Goal: Transaction & Acquisition: Purchase product/service

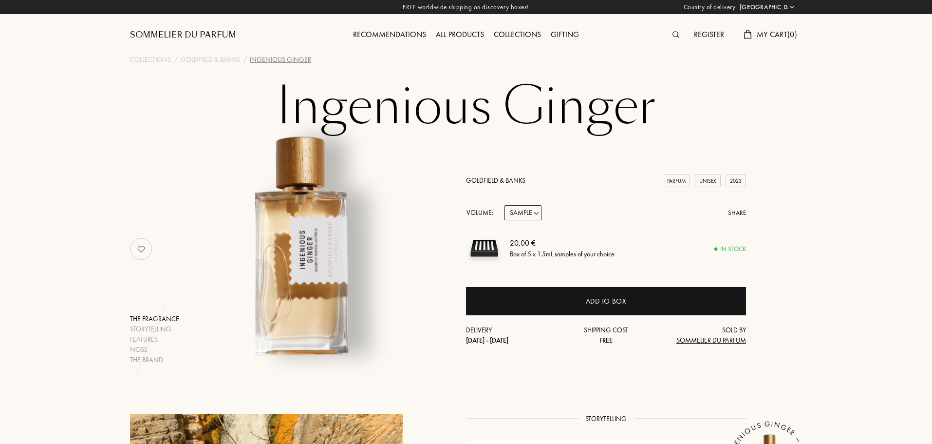
select select "DE"
click at [529, 217] on select "Sample 10mL 50mL 100mL" at bounding box center [522, 212] width 37 height 15
select select "1"
click at [504, 205] on select "Sample 10mL 50mL 100mL" at bounding box center [522, 212] width 37 height 15
select select "1"
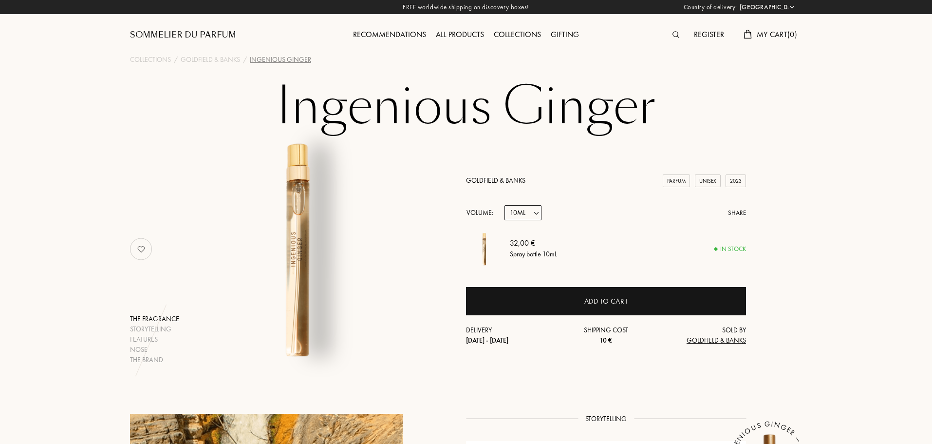
click at [528, 215] on select "Sample 10mL 50mL 100mL" at bounding box center [522, 212] width 37 height 15
select select "2"
click at [504, 205] on select "Sample 10mL 50mL 100mL" at bounding box center [522, 212] width 37 height 15
select select "2"
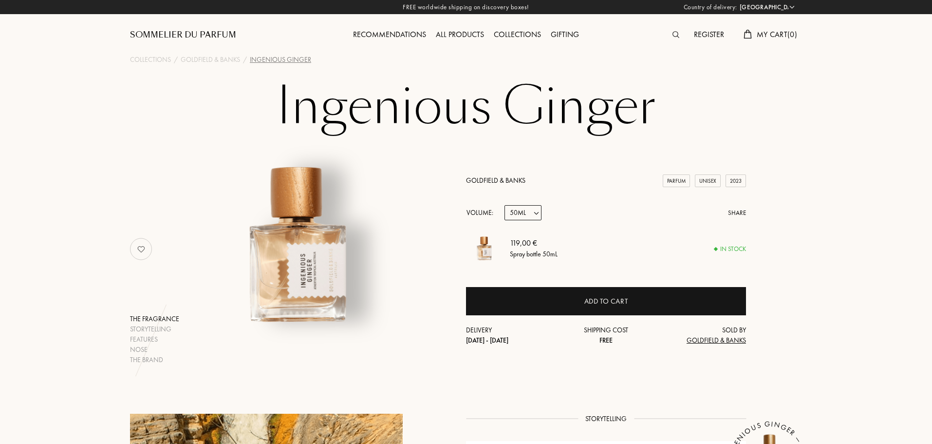
click at [525, 212] on select "Sample 10mL 50mL 100mL" at bounding box center [522, 212] width 37 height 15
click at [610, 222] on div "Goldfield & Banks Parfum Unisex 2023 Volume: Sample 10mL 50mL 100mL Share 119,0…" at bounding box center [606, 260] width 280 height 170
click at [532, 213] on select "Sample 10mL 50mL 100mL" at bounding box center [522, 212] width 37 height 15
select select "1"
click at [504, 205] on select "Sample 10mL 50mL 100mL" at bounding box center [522, 212] width 37 height 15
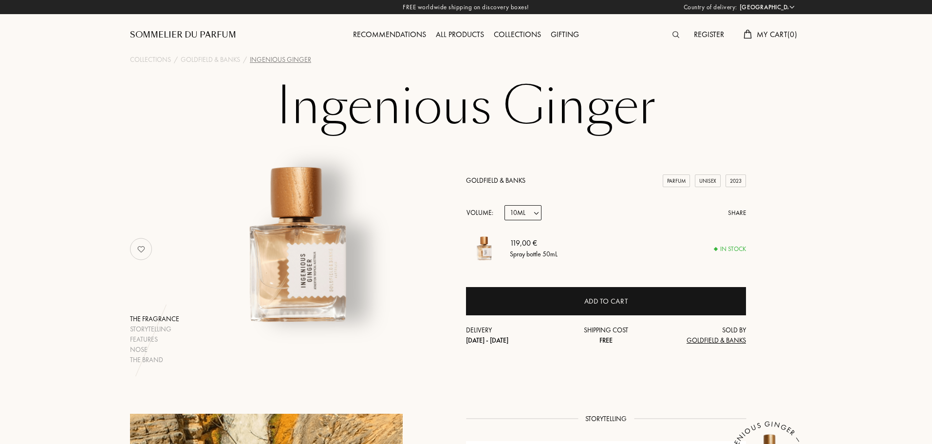
select select "1"
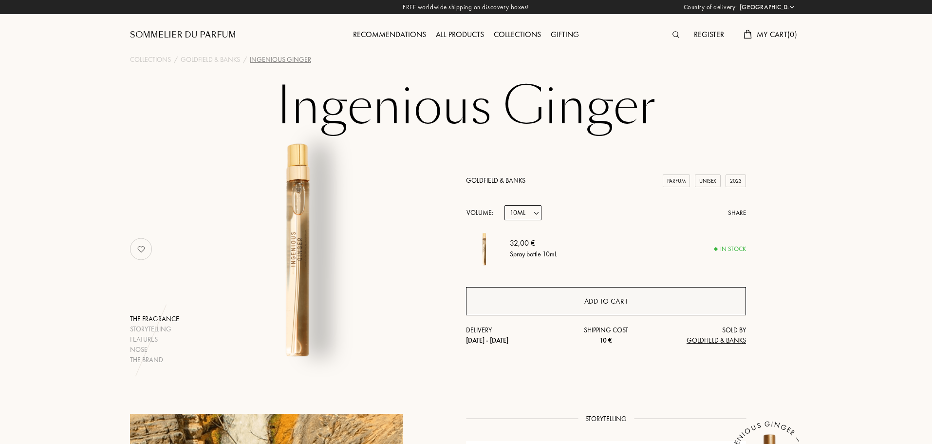
click at [609, 296] on div "Add to cart" at bounding box center [606, 301] width 44 height 11
